Goal: Communication & Community: Answer question/provide support

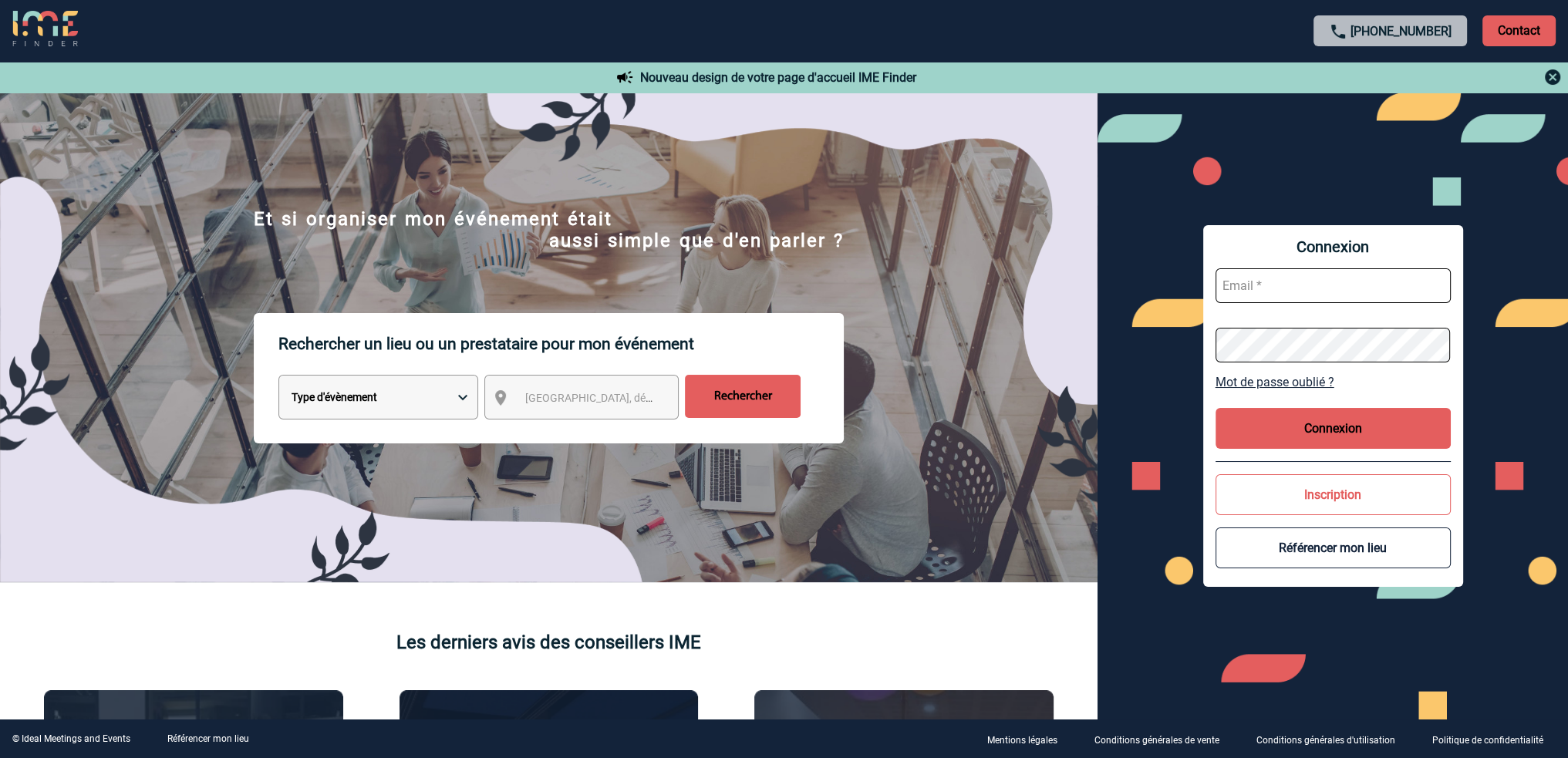
type input "[EMAIL_ADDRESS][DOMAIN_NAME]"
click at [1321, 430] on button "Connexion" at bounding box center [1333, 428] width 235 height 41
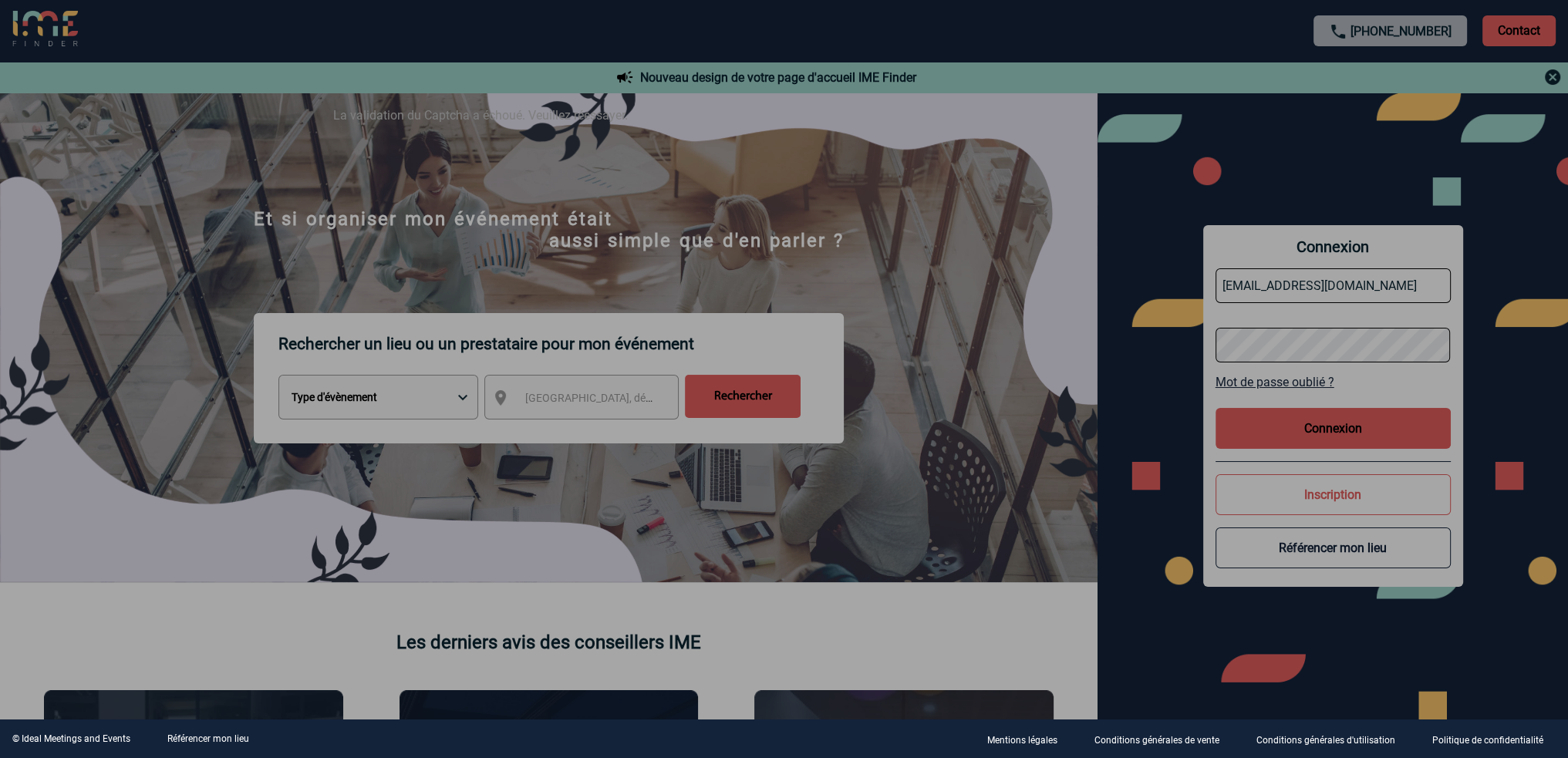
click at [1334, 426] on div at bounding box center [784, 379] width 1568 height 758
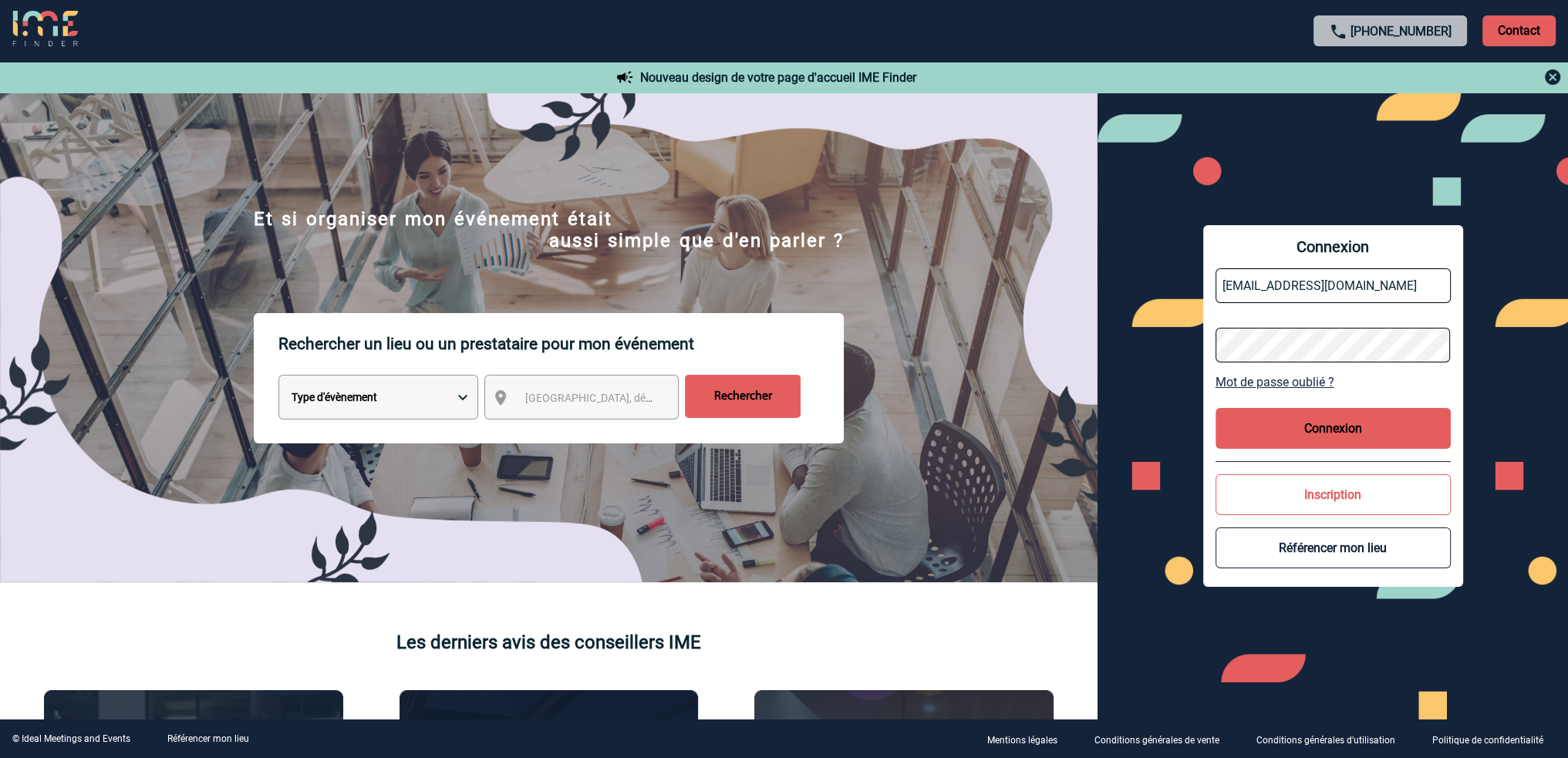
click at [1299, 425] on button "Connexion" at bounding box center [1333, 428] width 235 height 41
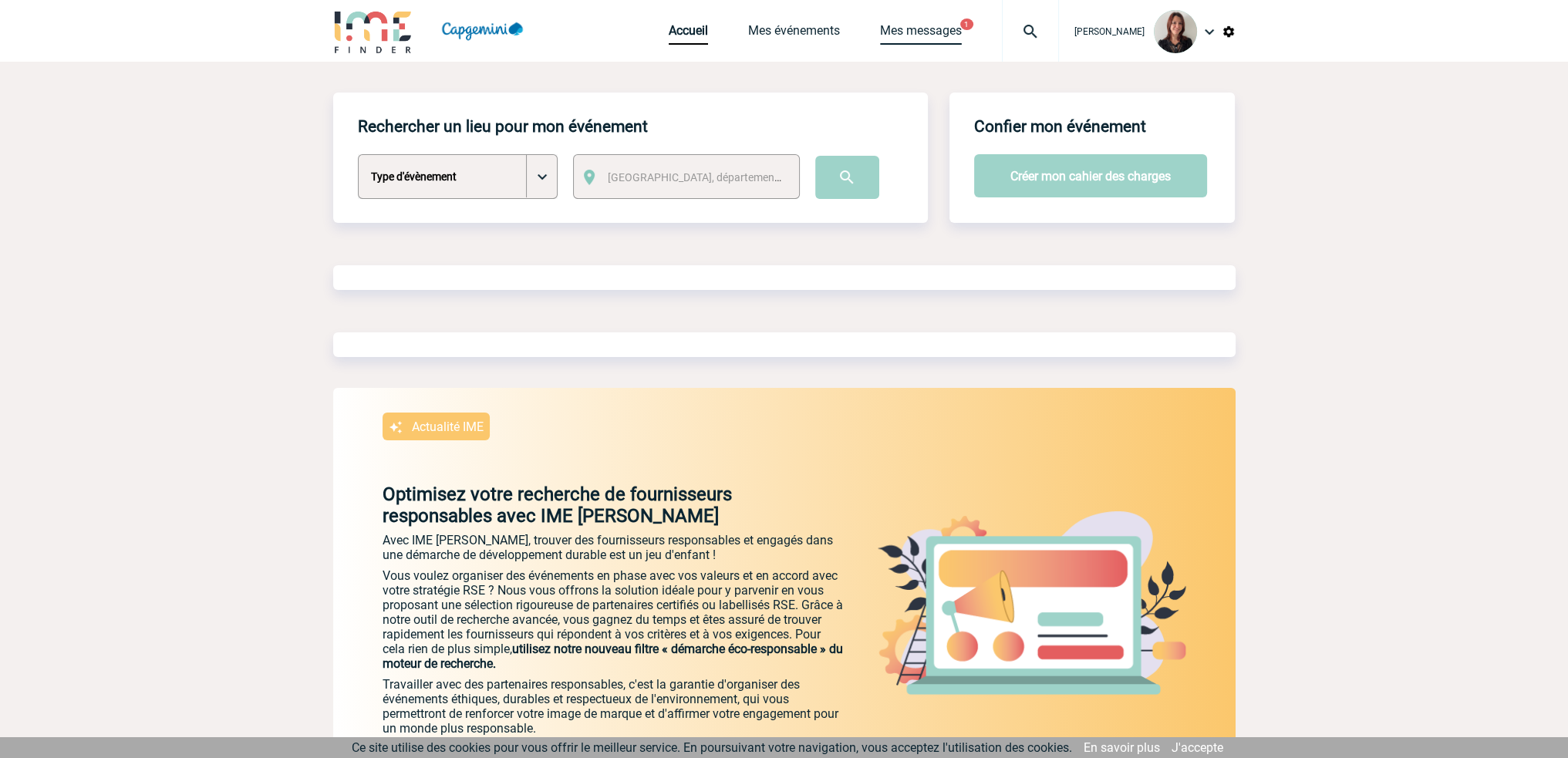
click at [931, 30] on link "Mes messages" at bounding box center [920, 34] width 81 height 22
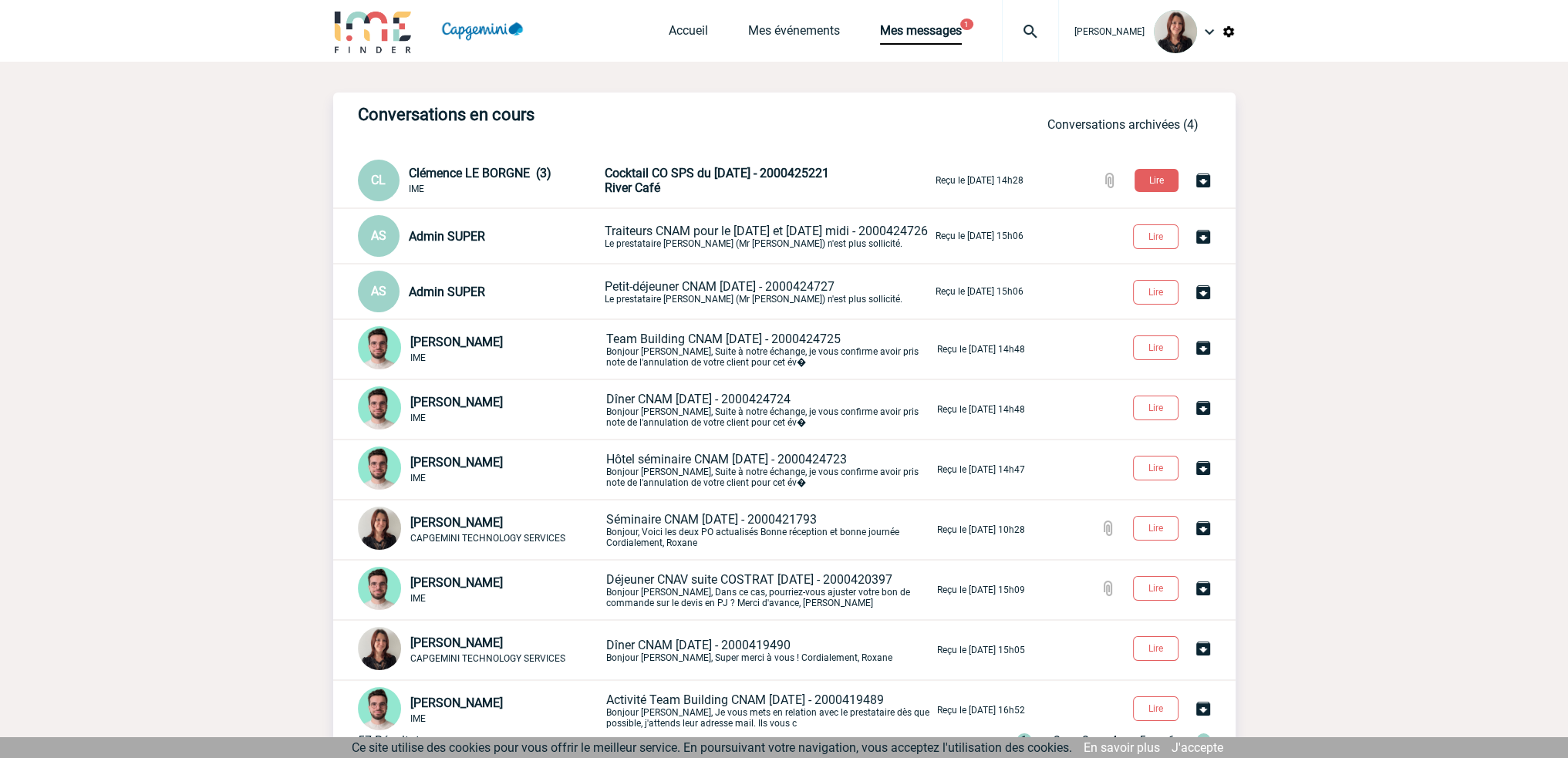
click at [675, 175] on span "Cocktail CO SPS du 23/09/2025 - 2000425221" at bounding box center [716, 172] width 224 height 14
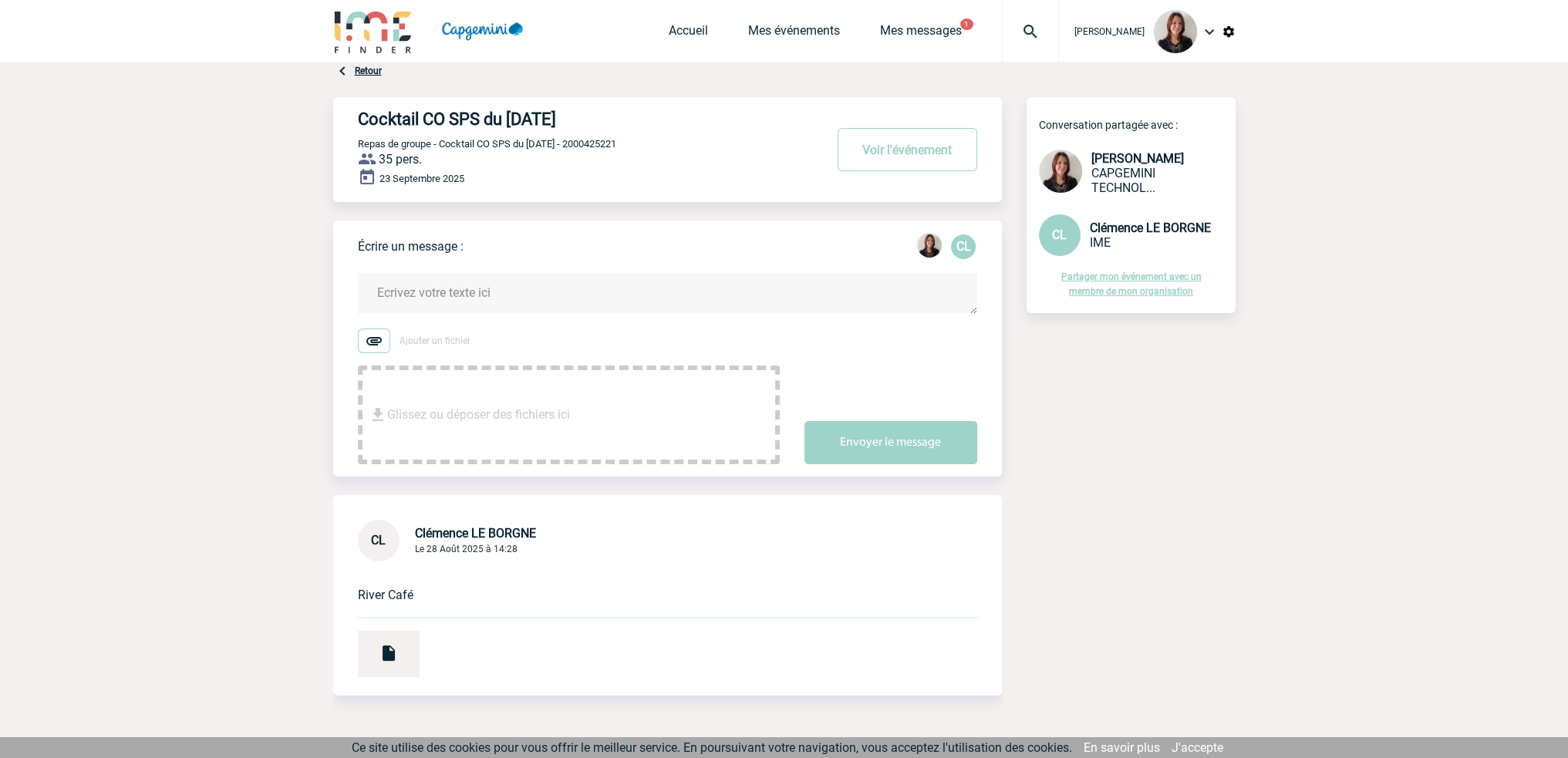
click at [439, 291] on textarea at bounding box center [667, 293] width 619 height 41
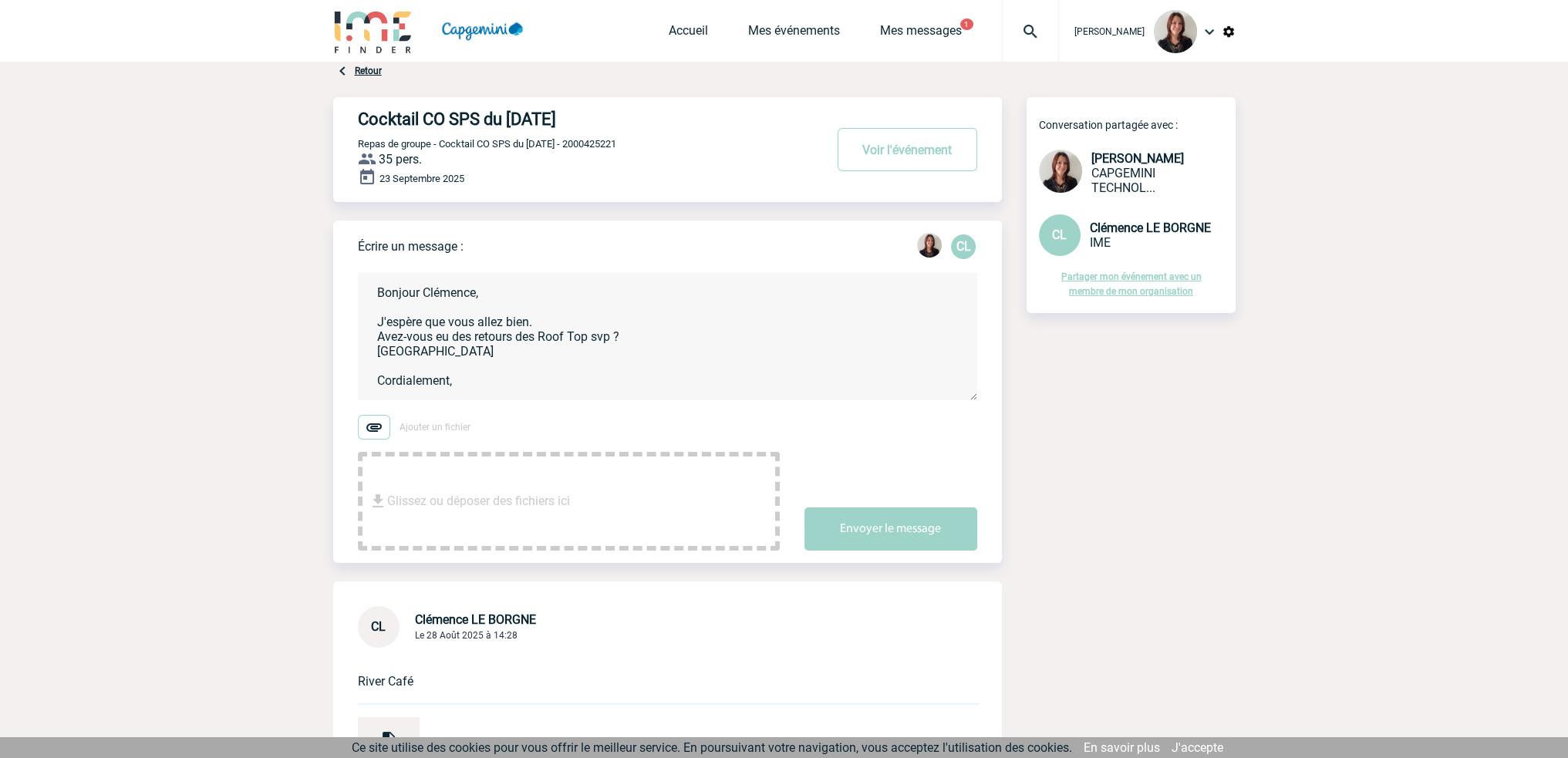
scroll to position [3, 0]
type textarea "Bonjour Clémence, J'espère que vous allez bien. Avez-vous eu des retours des Ro…"
click at [865, 520] on button "Envoyer le message" at bounding box center [891, 528] width 173 height 43
